Goal: Transaction & Acquisition: Purchase product/service

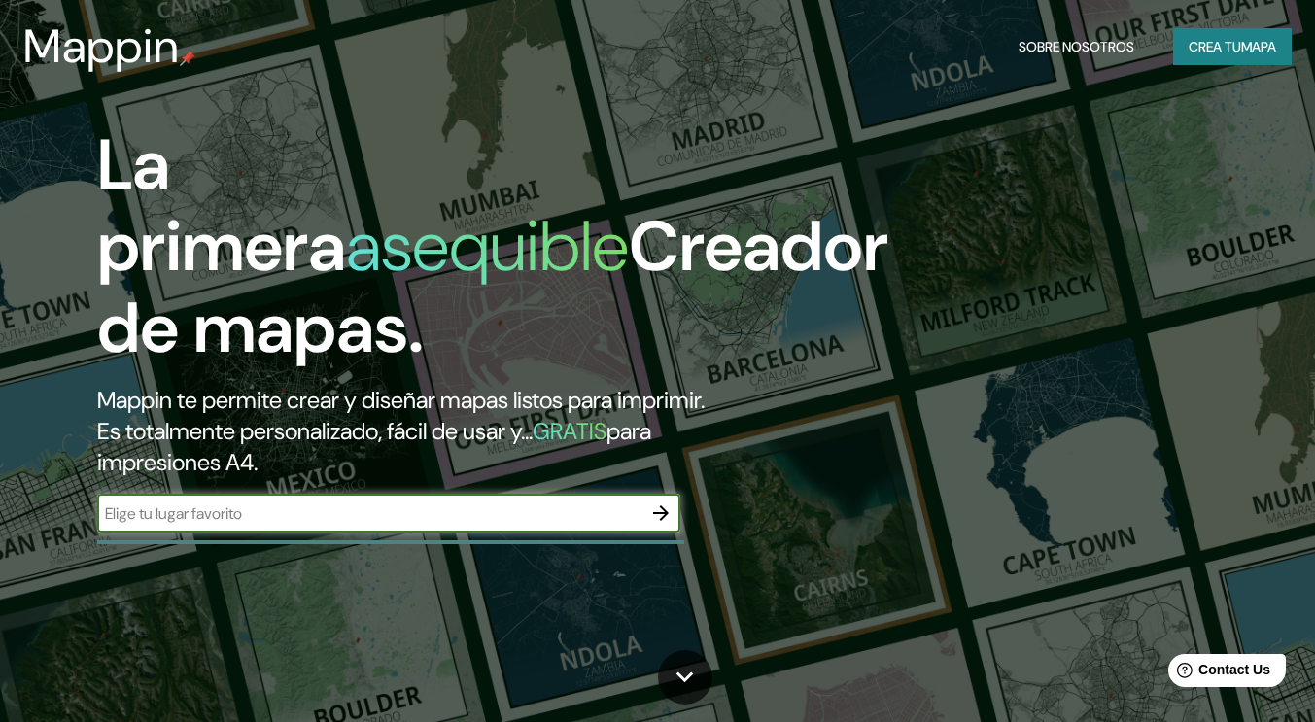
click at [595, 510] on input "text" at bounding box center [369, 514] width 544 height 22
type input "[GEOGRAPHIC_DATA]"
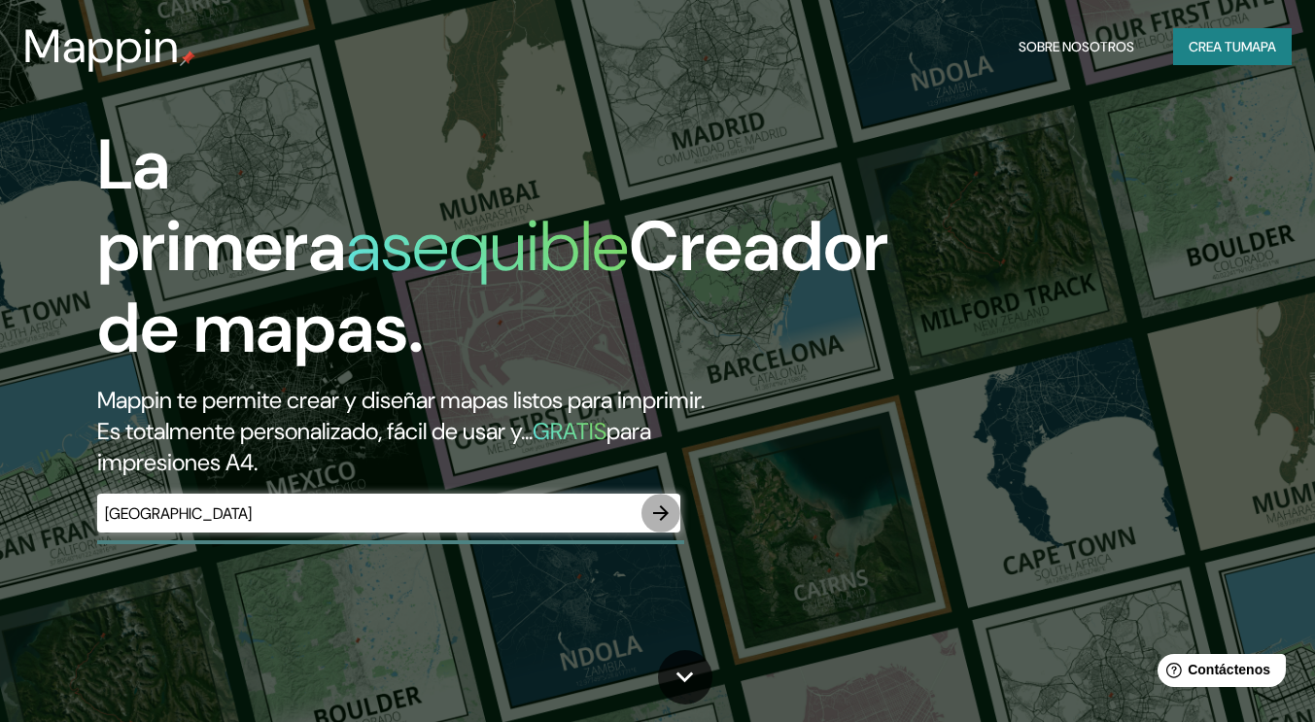
click at [662, 516] on icon "button" at bounding box center [661, 513] width 16 height 16
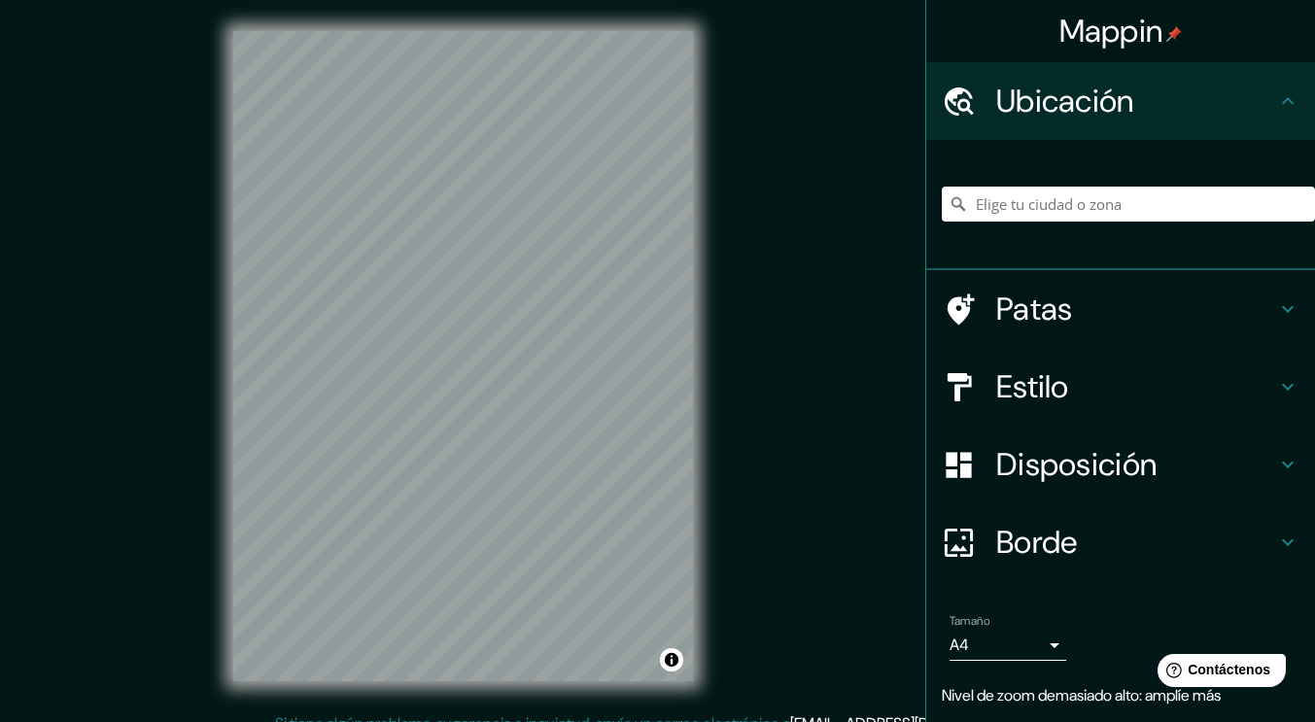
click at [696, 429] on div "© Mapbox © OpenStreetMap Improve this map" at bounding box center [463, 356] width 522 height 713
click at [1067, 197] on input "Elige tu ciudad o zona" at bounding box center [1128, 204] width 373 height 35
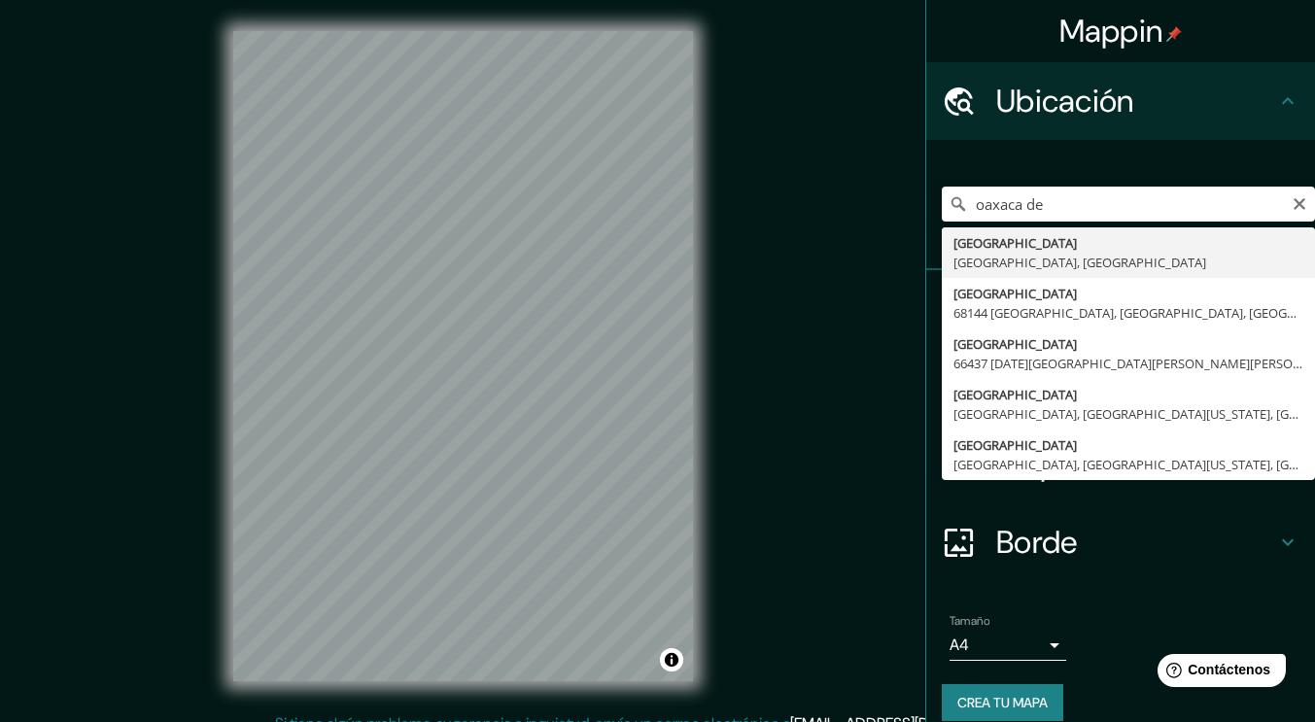
type input "[GEOGRAPHIC_DATA], [GEOGRAPHIC_DATA]"
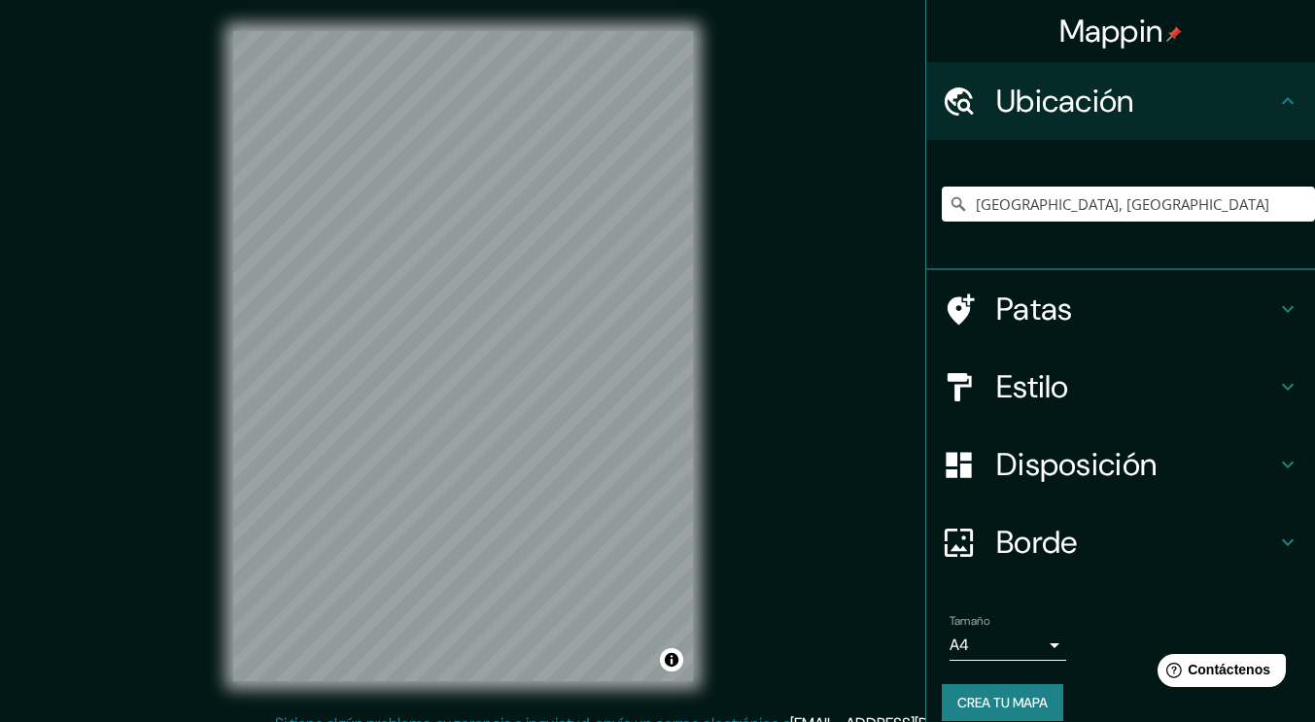
click at [191, 96] on div "Mappin Ubicación [STREET_ADDRESS] Patas Estilo Disposición Borde Elige un borde…" at bounding box center [657, 372] width 1315 height 744
click at [203, 192] on div "© Mapbox © OpenStreetMap Improve this map" at bounding box center [463, 356] width 522 height 713
click at [1071, 316] on h4 "Patas" at bounding box center [1136, 309] width 280 height 39
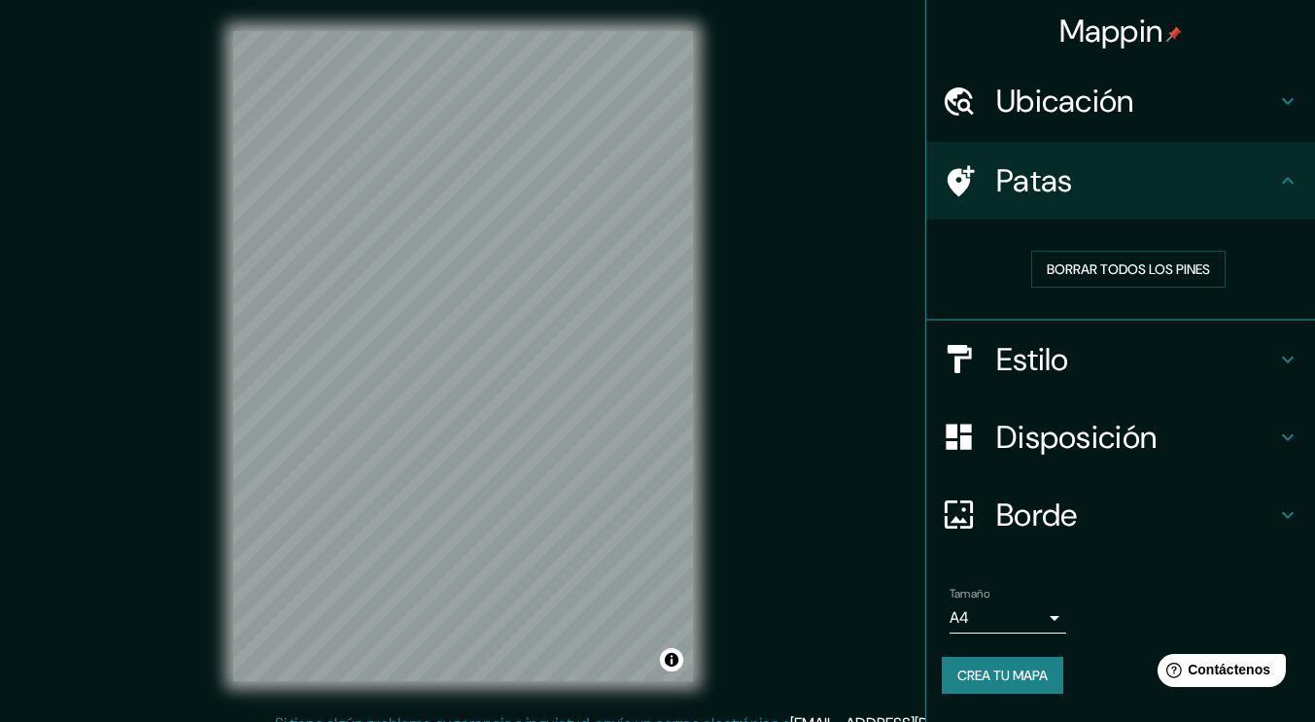
click at [1074, 350] on h4 "Estilo" at bounding box center [1136, 359] width 280 height 39
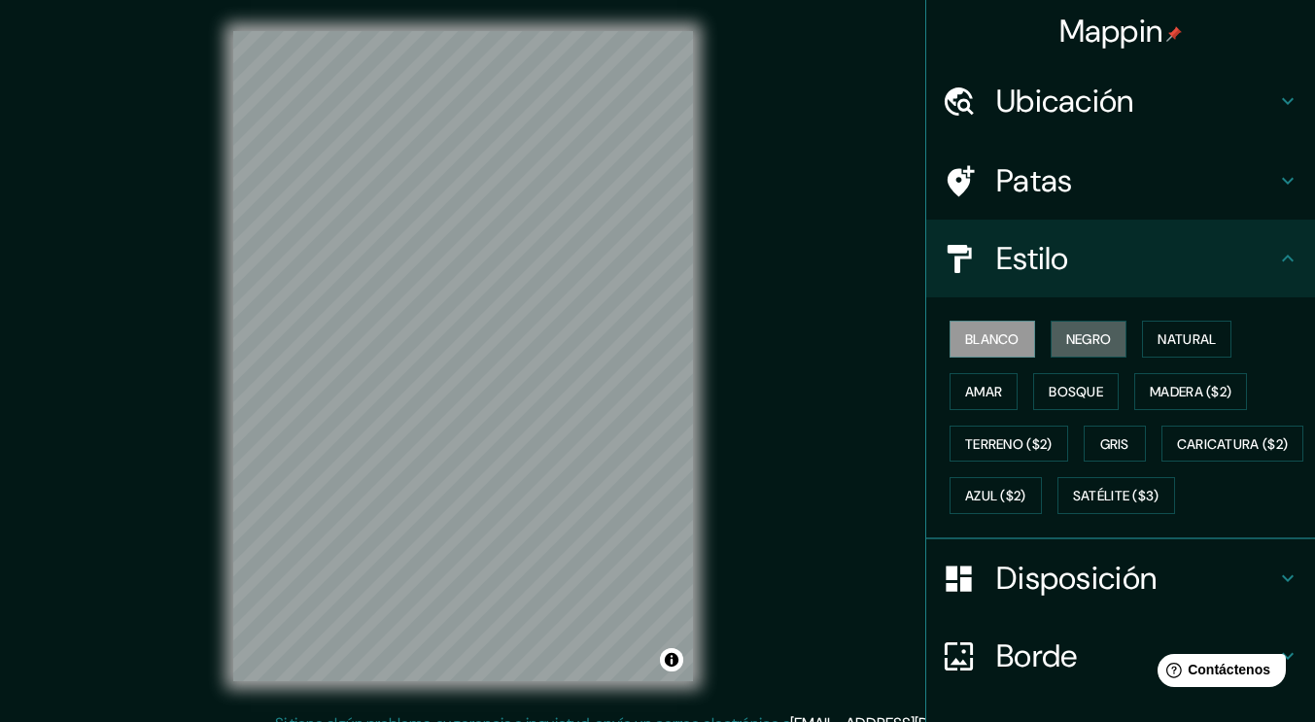
click at [1069, 330] on font "Negro" at bounding box center [1089, 338] width 46 height 17
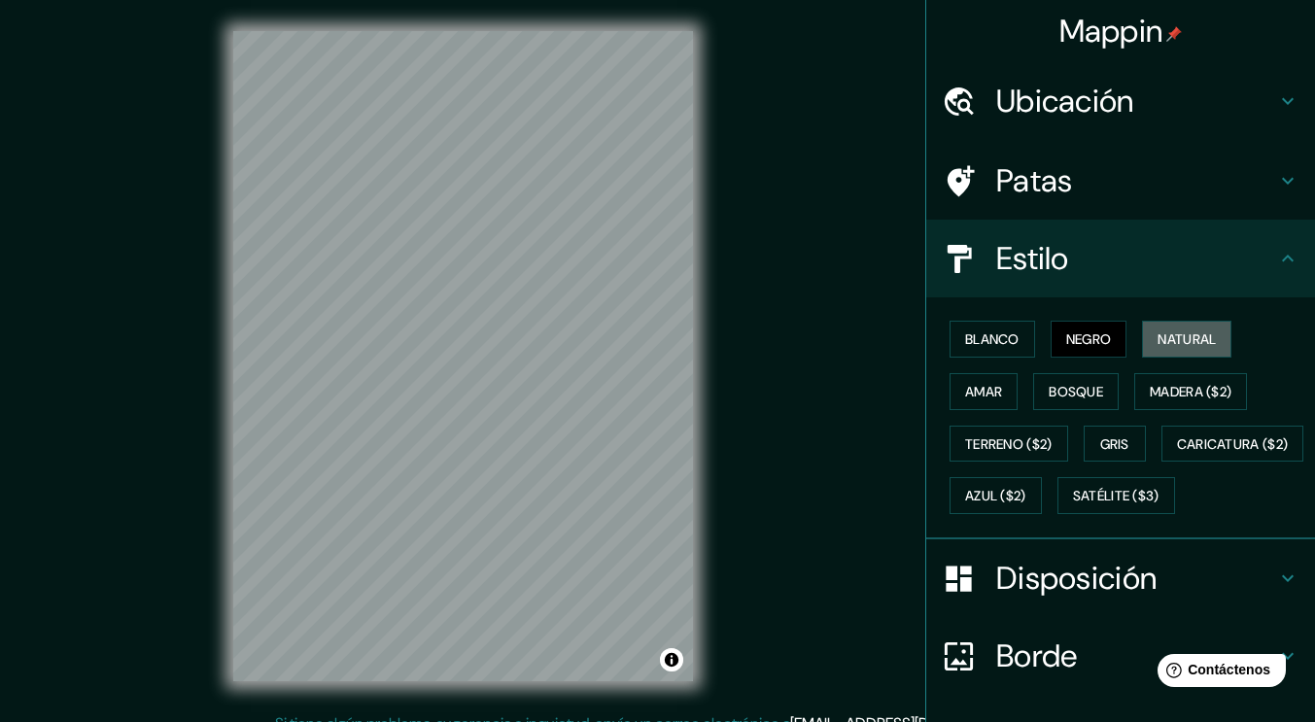
click at [1150, 355] on button "Natural" at bounding box center [1186, 339] width 89 height 37
click at [965, 381] on font "Amar" at bounding box center [983, 391] width 37 height 25
click at [1056, 400] on font "Bosque" at bounding box center [1076, 391] width 54 height 17
click at [1107, 437] on font "Gris" at bounding box center [1114, 443] width 29 height 17
click at [1077, 332] on font "Negro" at bounding box center [1089, 338] width 46 height 17
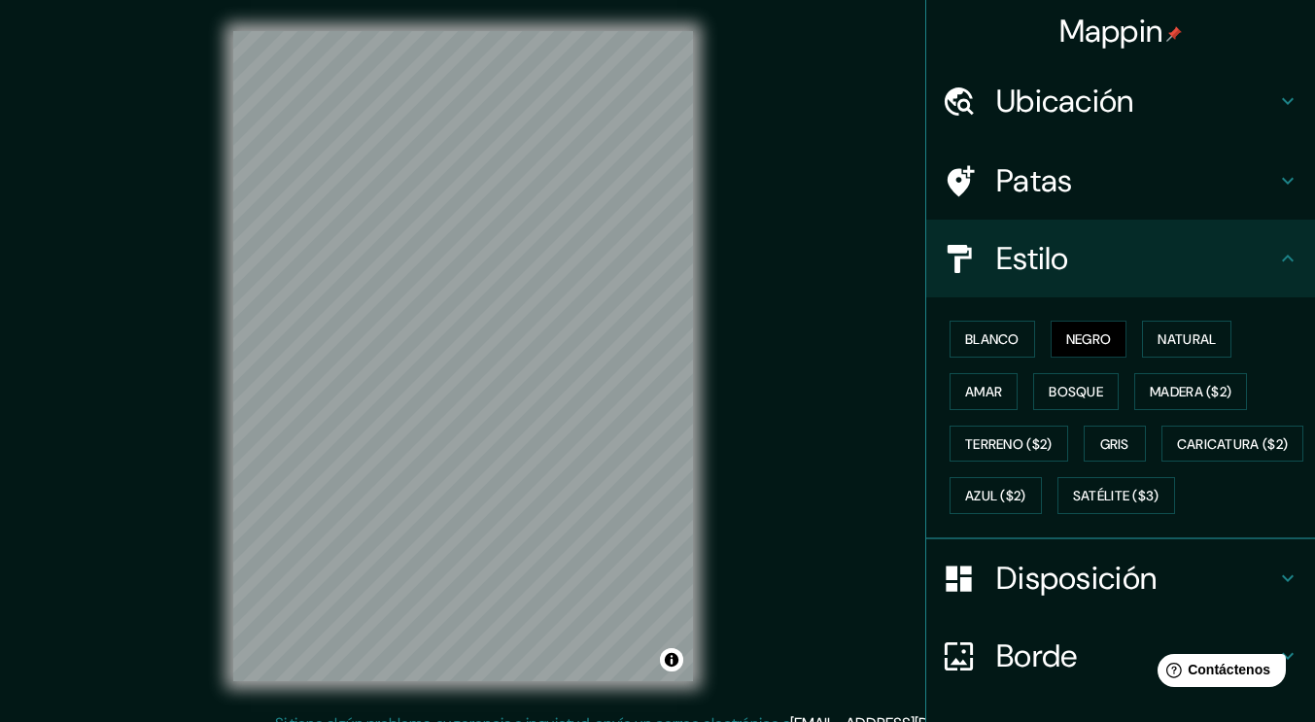
click at [1039, 599] on font "Disposición" at bounding box center [1076, 578] width 160 height 41
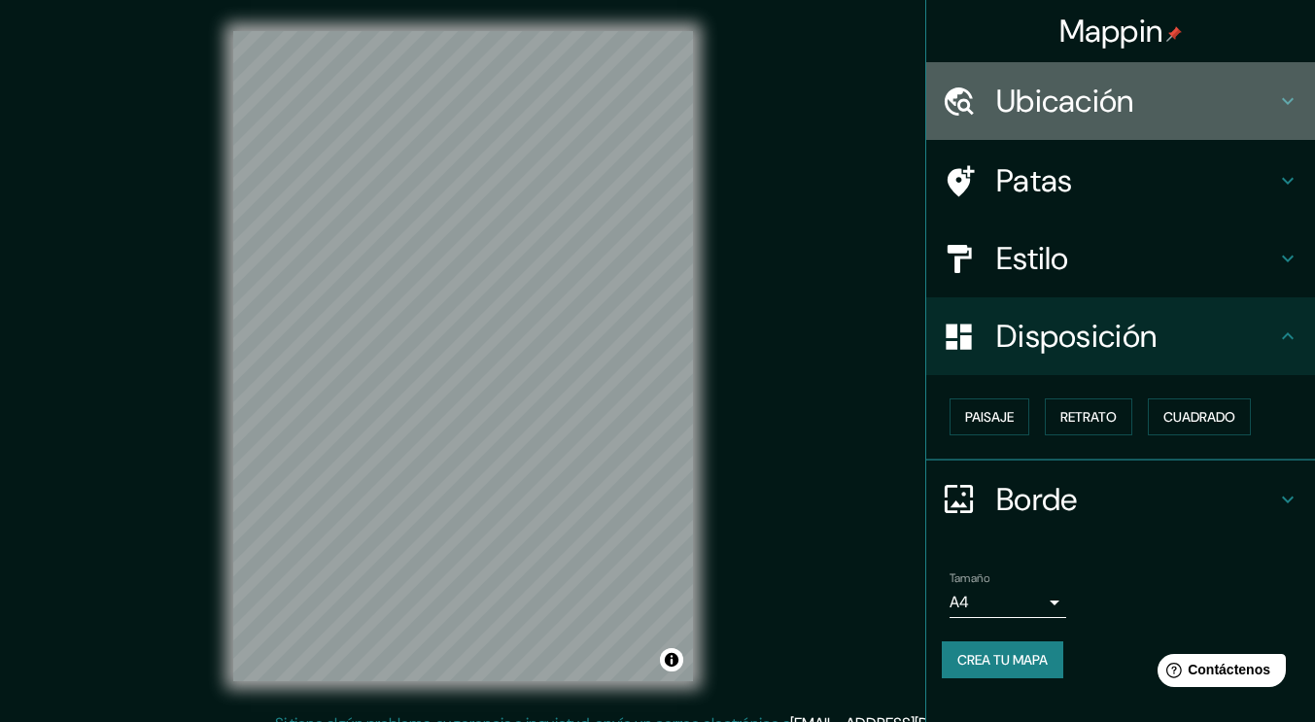
click at [1055, 83] on font "Ubicación" at bounding box center [1065, 101] width 138 height 41
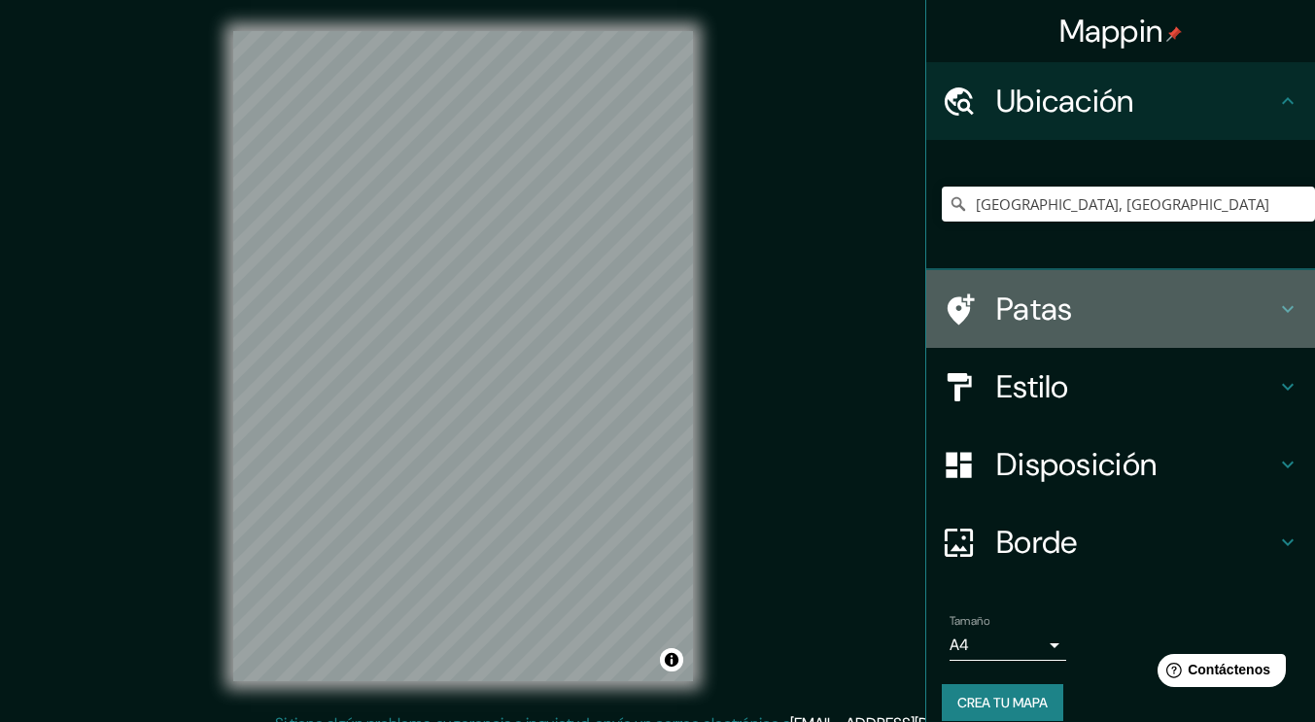
click at [1118, 307] on h4 "Patas" at bounding box center [1136, 309] width 280 height 39
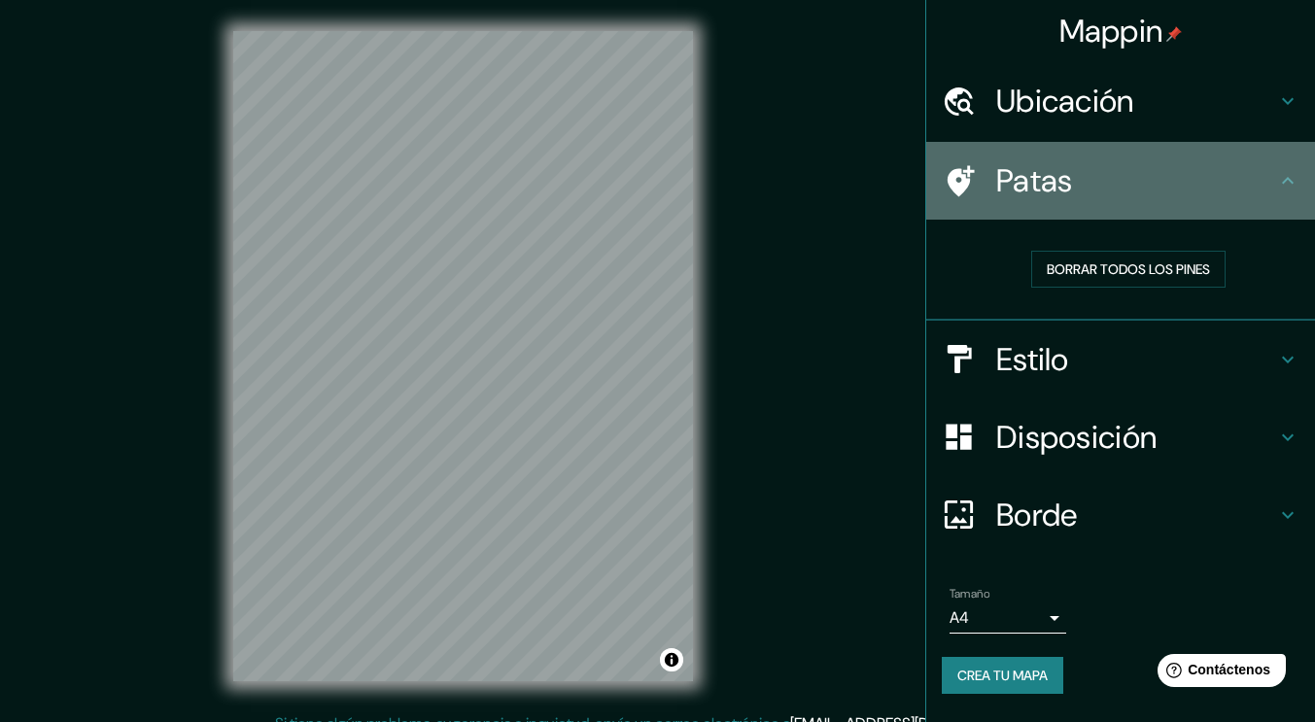
click at [1011, 192] on font "Patas" at bounding box center [1034, 180] width 77 height 41
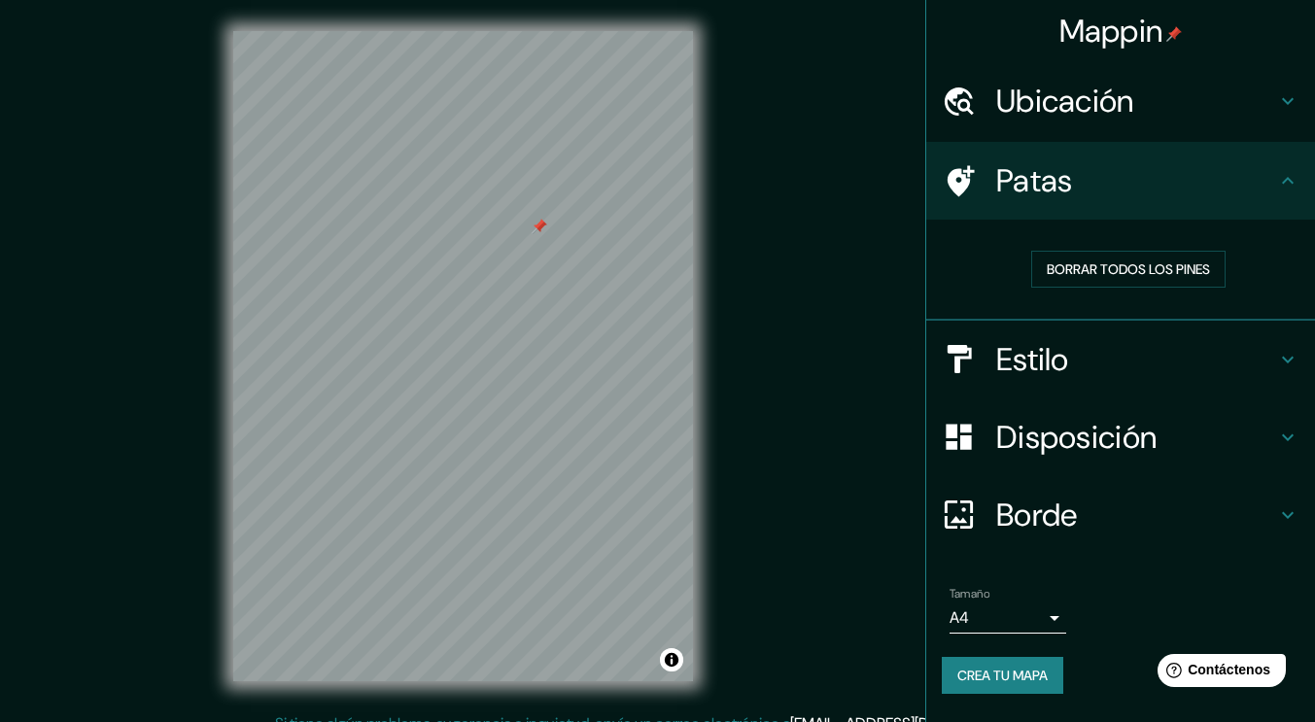
click at [532, 31] on div at bounding box center [463, 31] width 460 height 0
click at [539, 232] on div at bounding box center [540, 227] width 16 height 16
click at [539, 226] on div at bounding box center [540, 227] width 16 height 16
click at [1121, 274] on font "Borrar todos los pines" at bounding box center [1128, 269] width 163 height 17
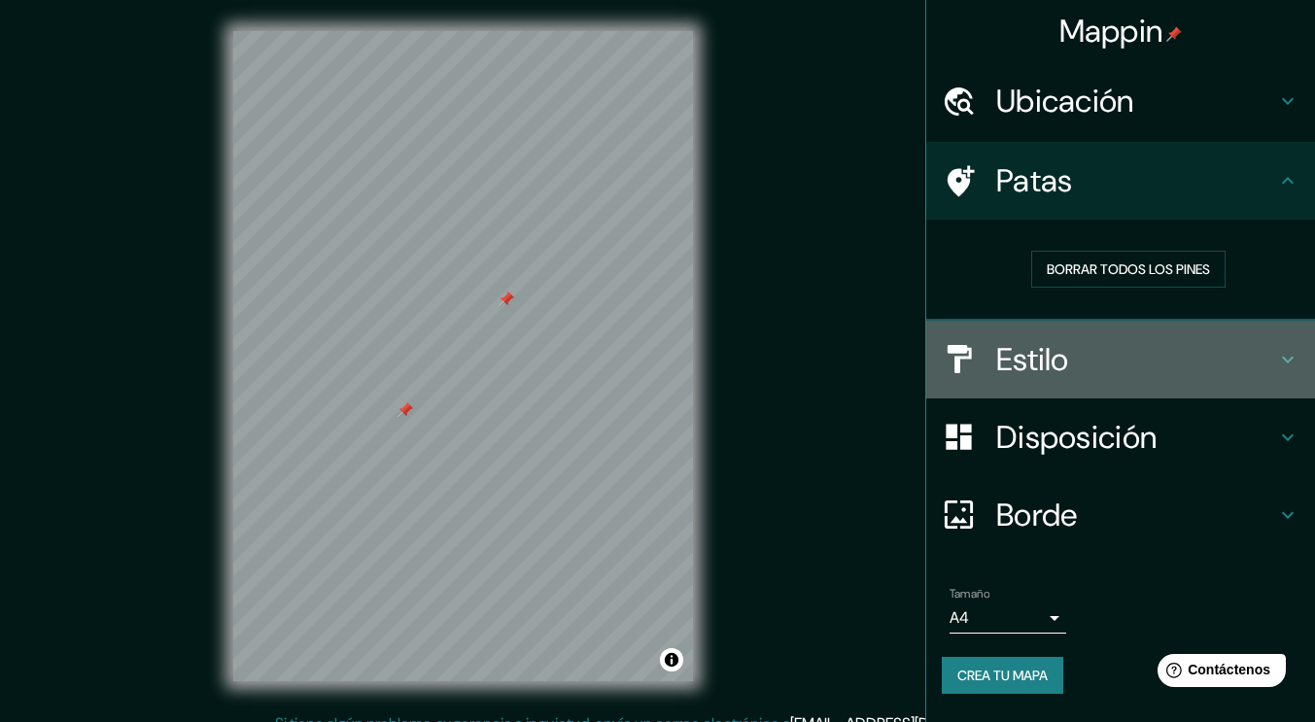
click at [1019, 361] on font "Estilo" at bounding box center [1032, 359] width 73 height 41
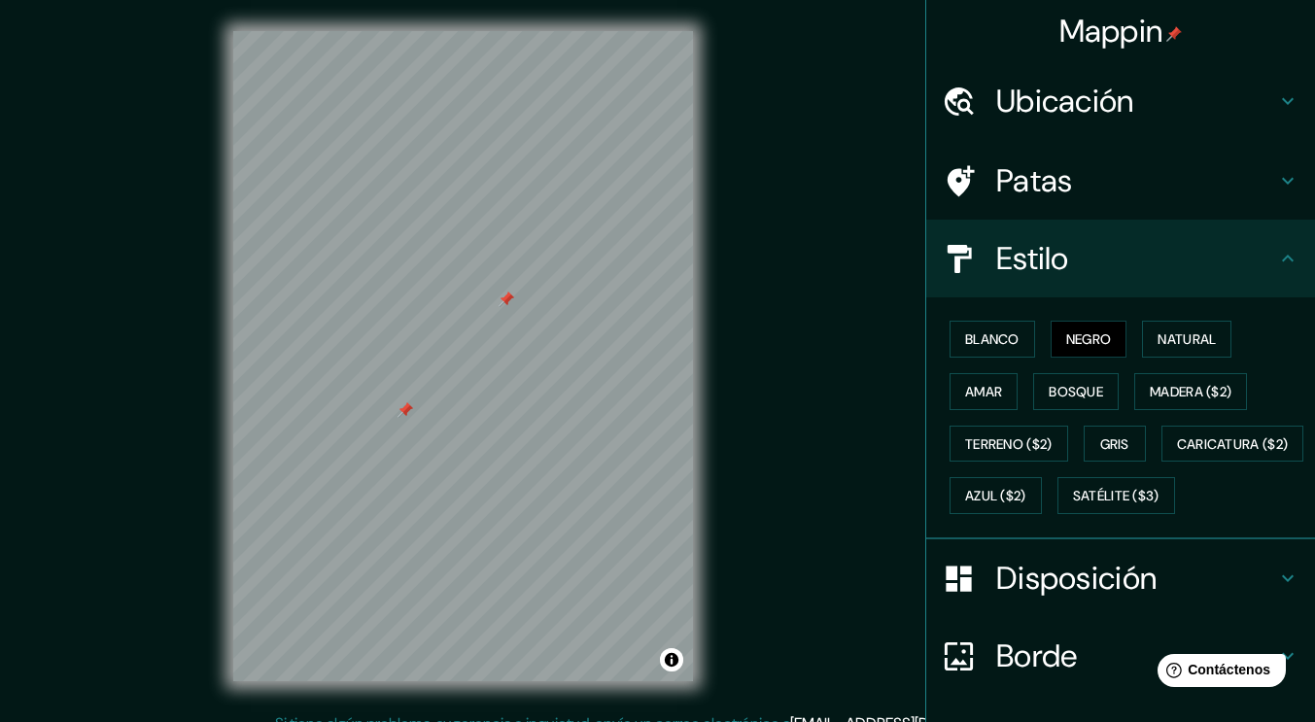
click at [984, 279] on div "Estilo" at bounding box center [1120, 259] width 389 height 78
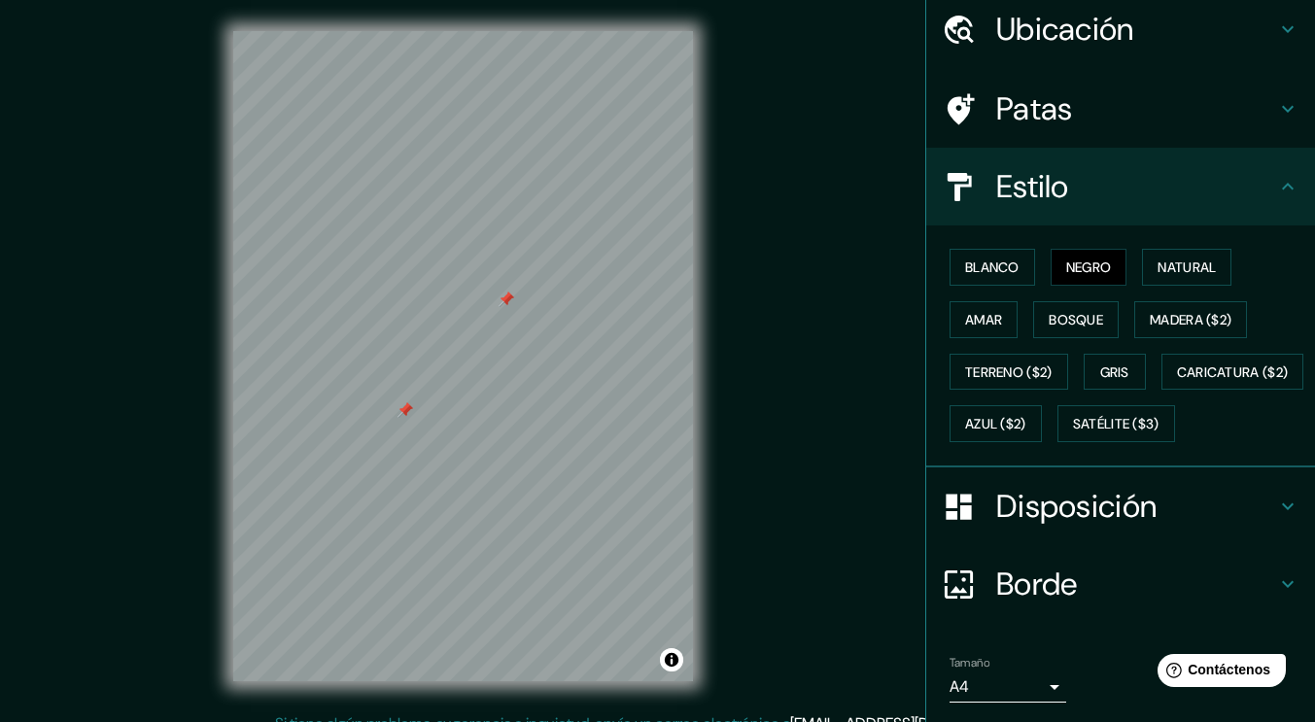
scroll to position [188, 0]
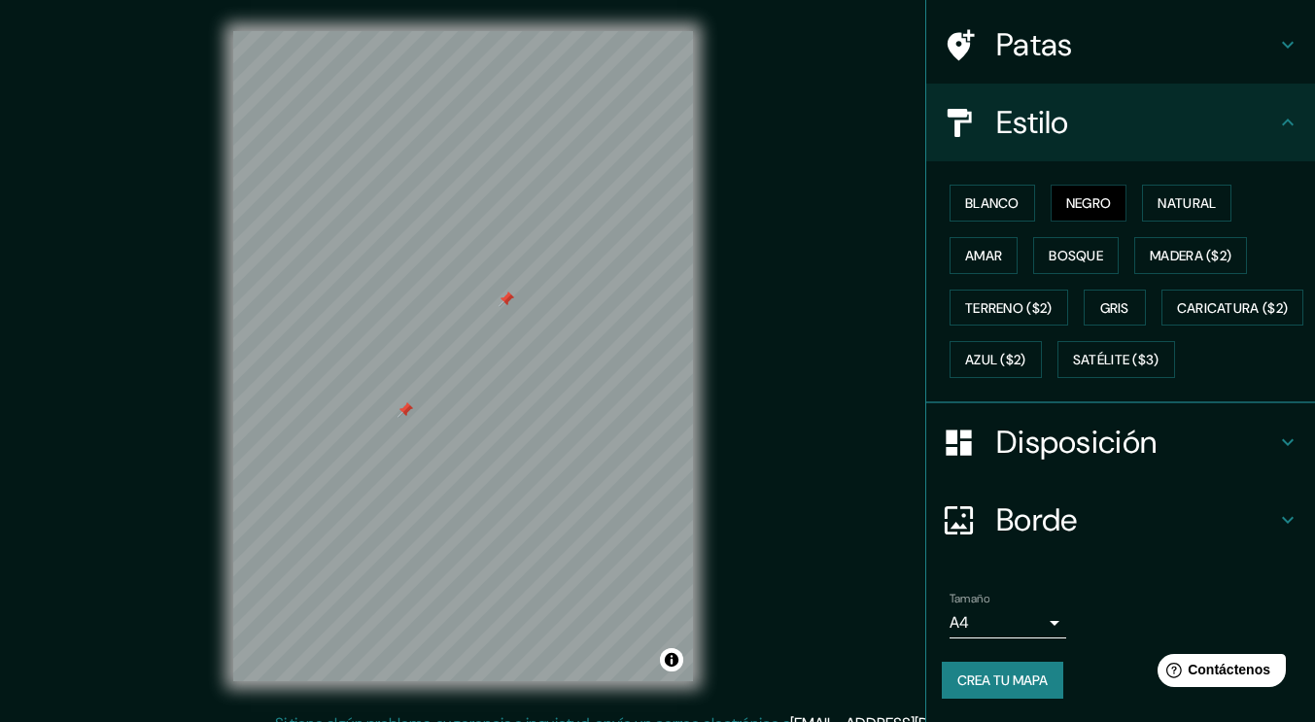
click at [1044, 622] on body "Mappin Ubicación [GEOGRAPHIC_DATA], [GEOGRAPHIC_DATA] Patas Estilo Blanco Negro…" at bounding box center [657, 361] width 1315 height 722
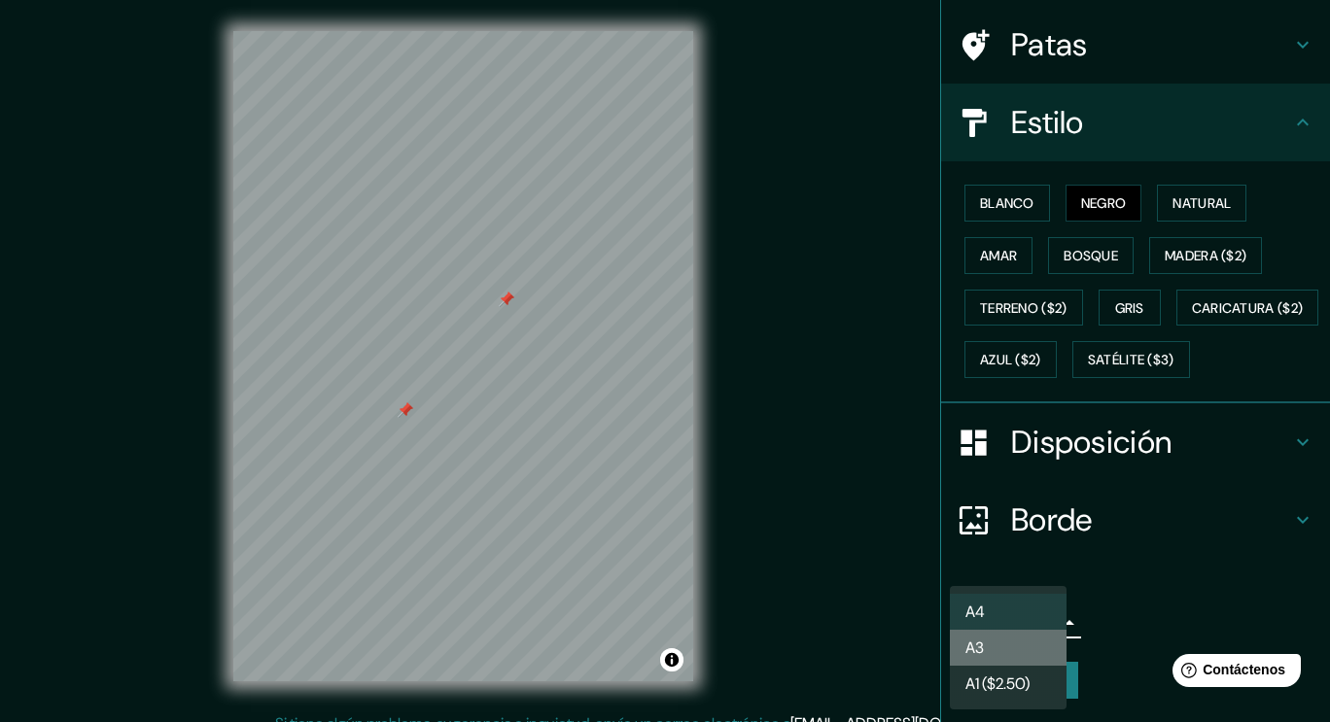
click at [1020, 649] on li "A3" at bounding box center [1008, 648] width 117 height 36
type input "a4"
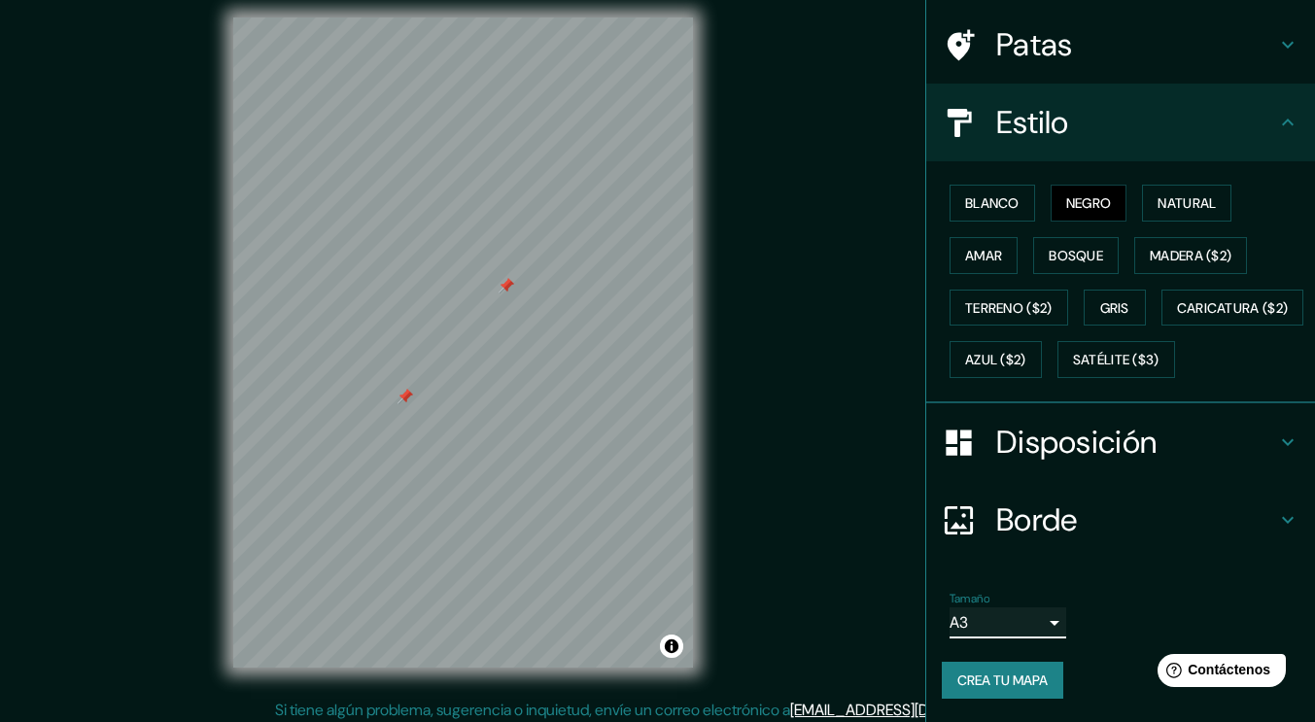
scroll to position [20, 0]
